Goal: Browse casually

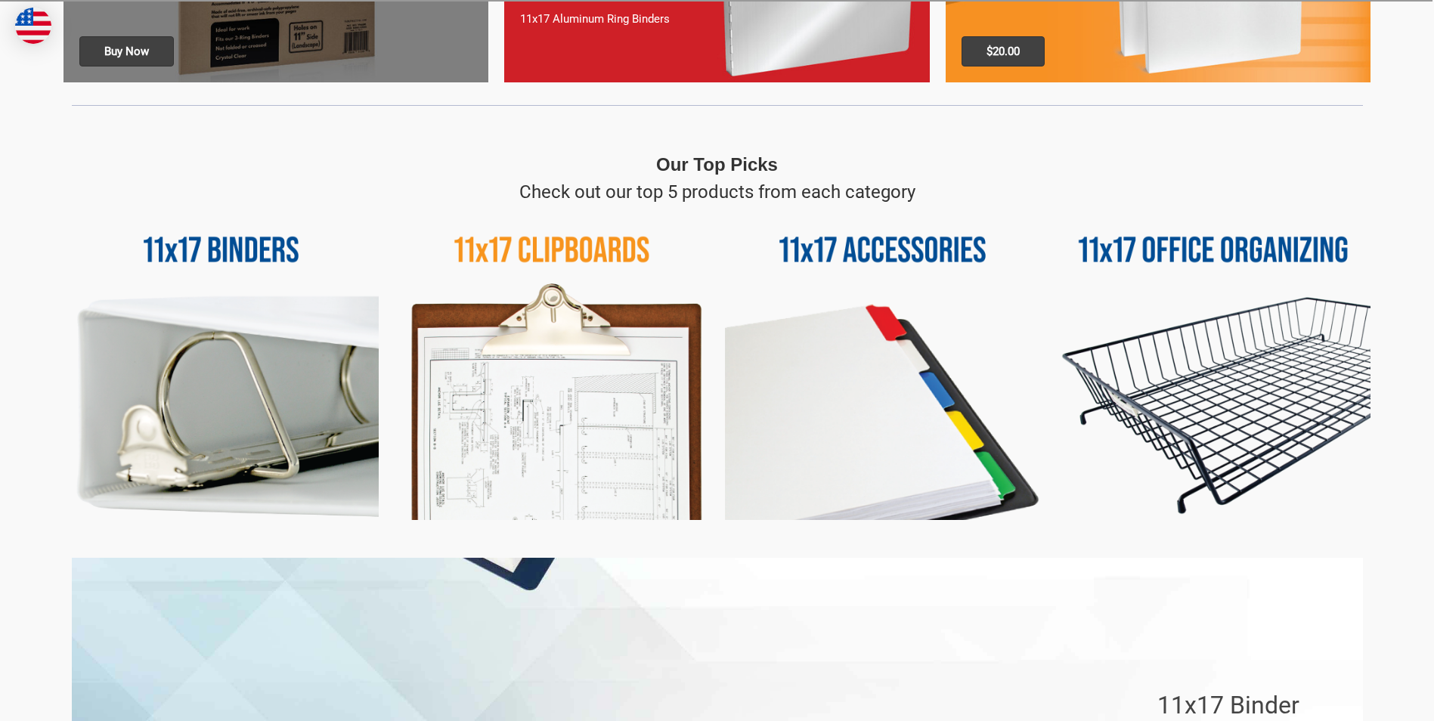
scroll to position [630, 0]
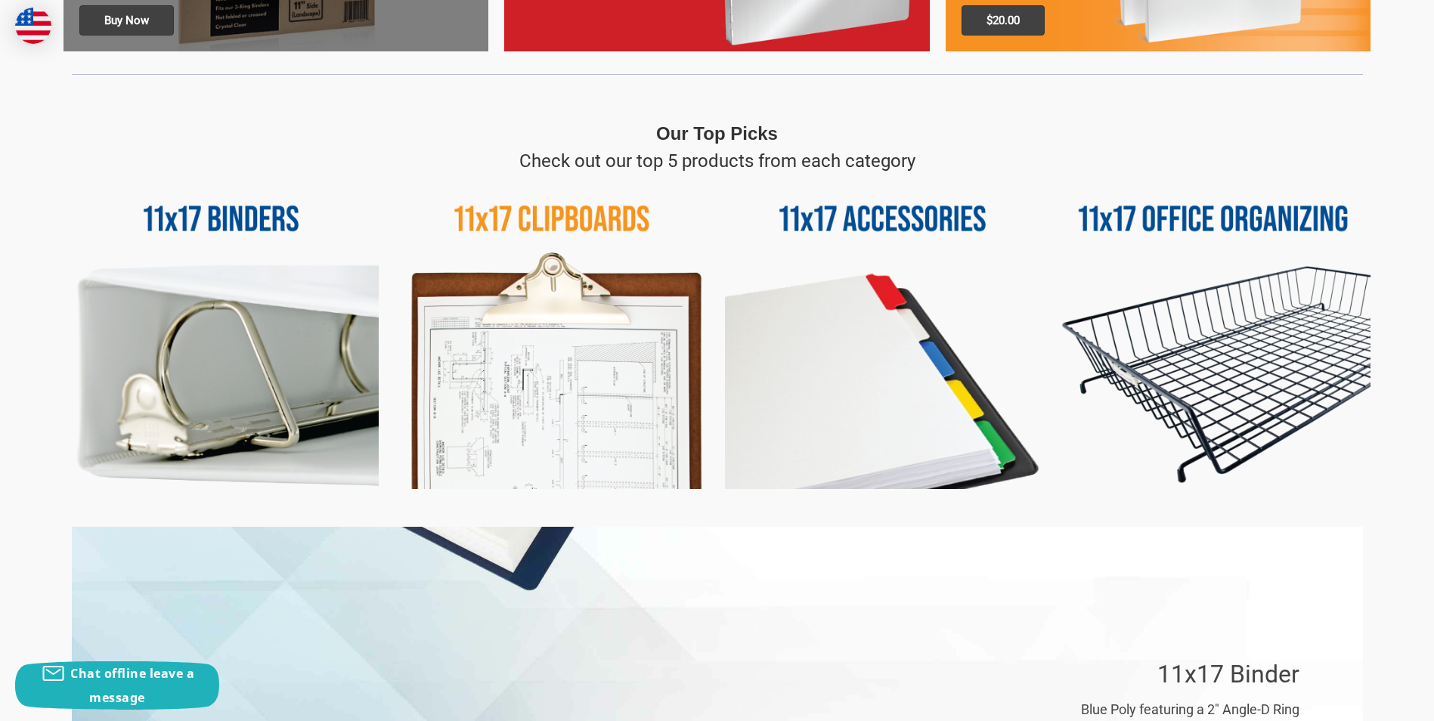
click at [1216, 397] on img at bounding box center [1213, 332] width 315 height 315
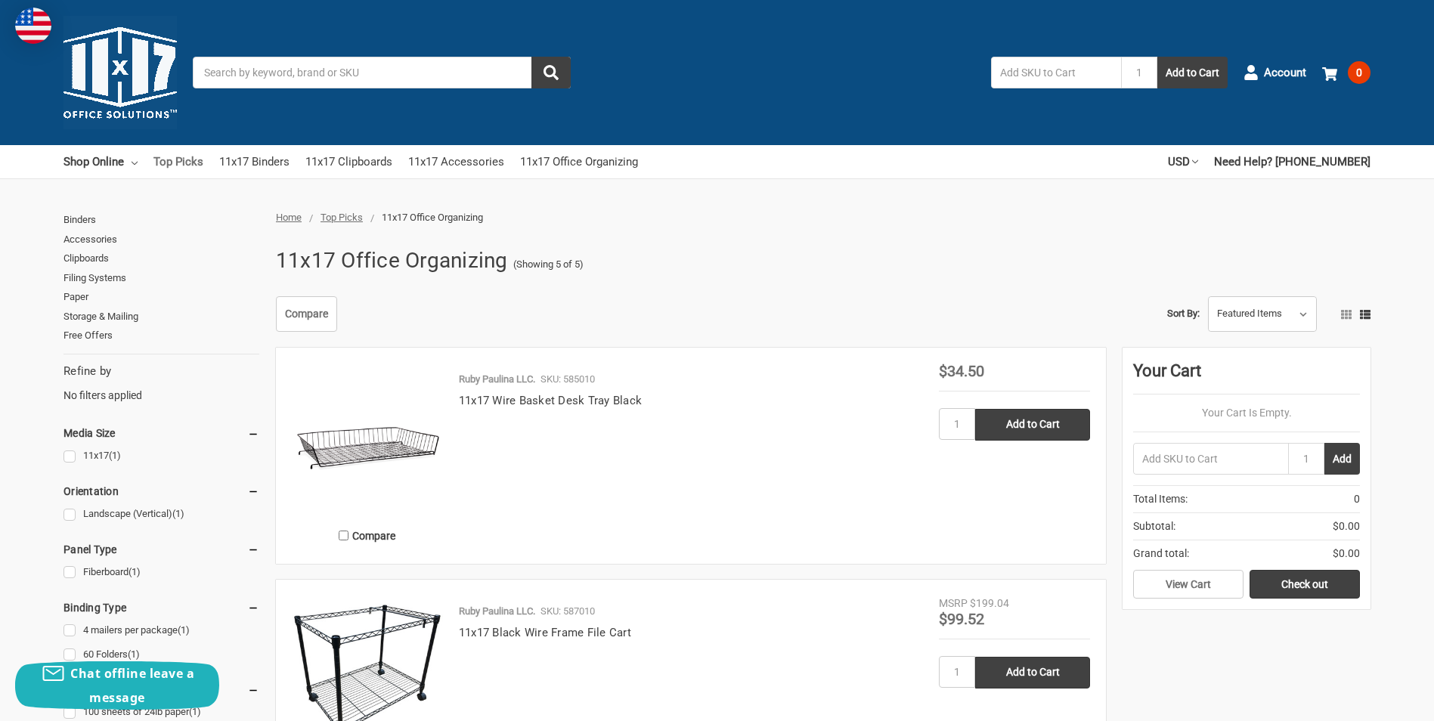
click at [169, 166] on link "Top Picks" at bounding box center [178, 161] width 50 height 33
